Goal: Information Seeking & Learning: Learn about a topic

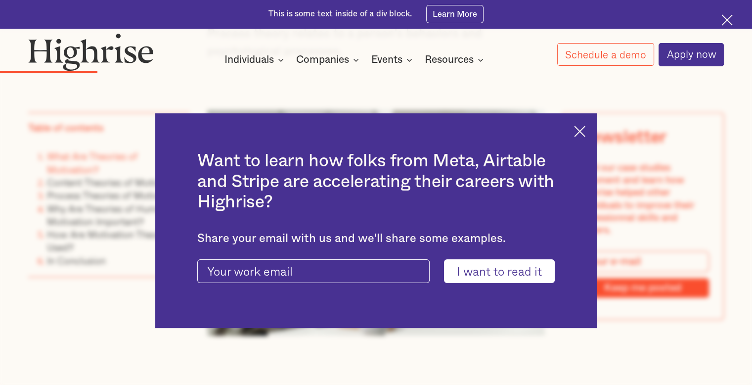
scroll to position [1483, 0]
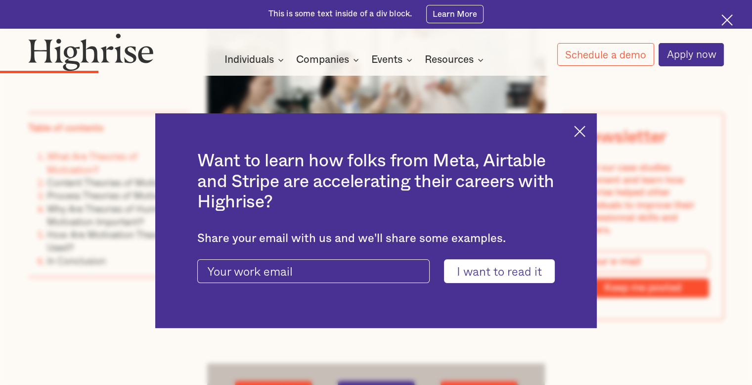
click at [585, 131] on img at bounding box center [579, 131] width 11 height 11
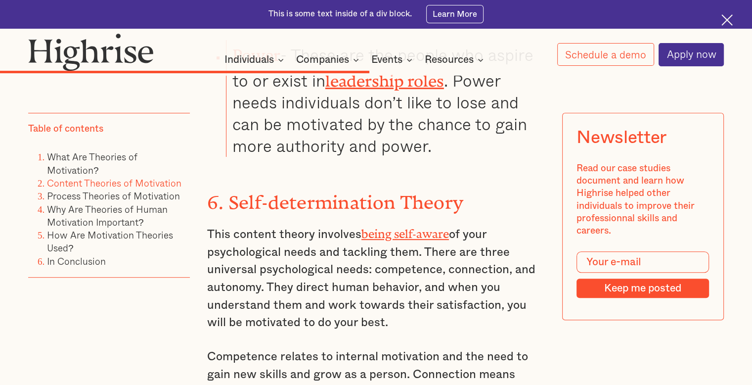
scroll to position [4399, 0]
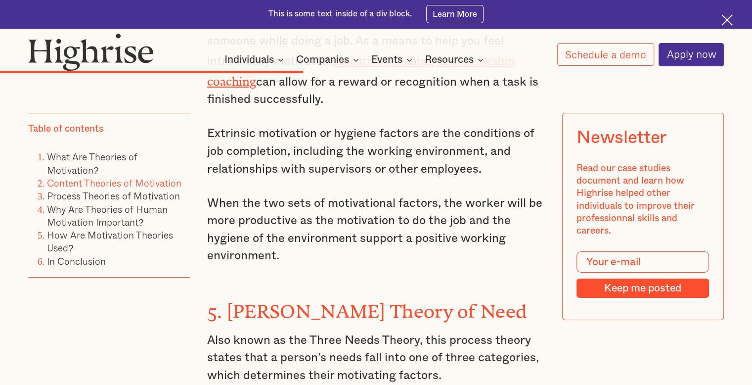
scroll to position [3806, 0]
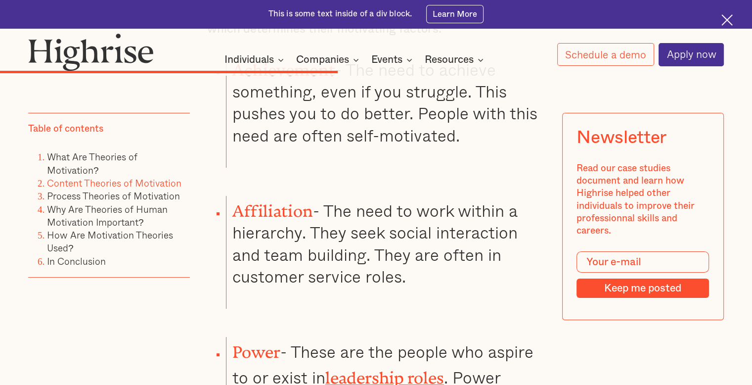
click at [360, 368] on link "leadership roles" at bounding box center [384, 373] width 119 height 11
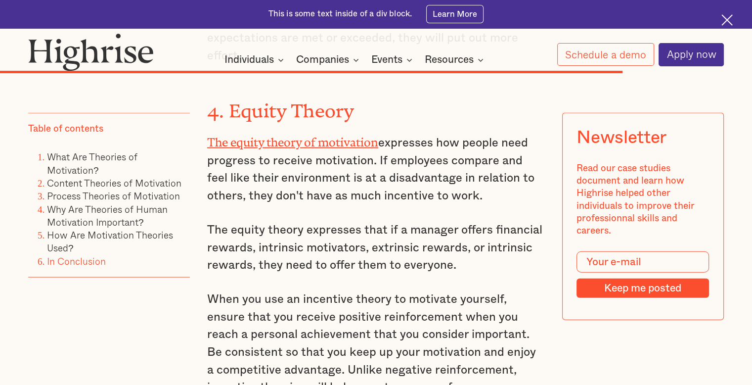
scroll to position [6133, 0]
